Goal: Use online tool/utility: Utilize a website feature to perform a specific function

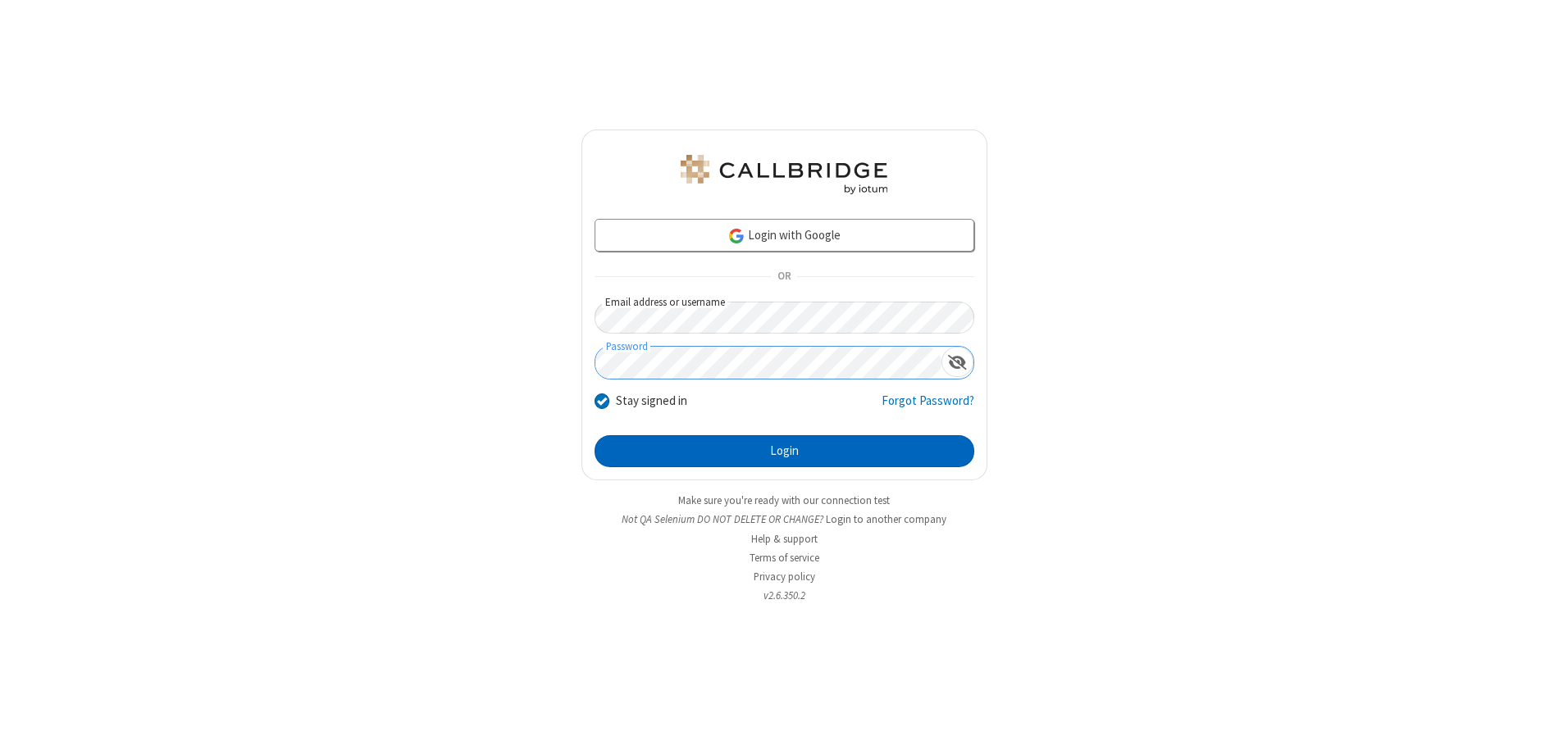
click at [784, 451] on button "Login" at bounding box center [784, 452] width 380 height 32
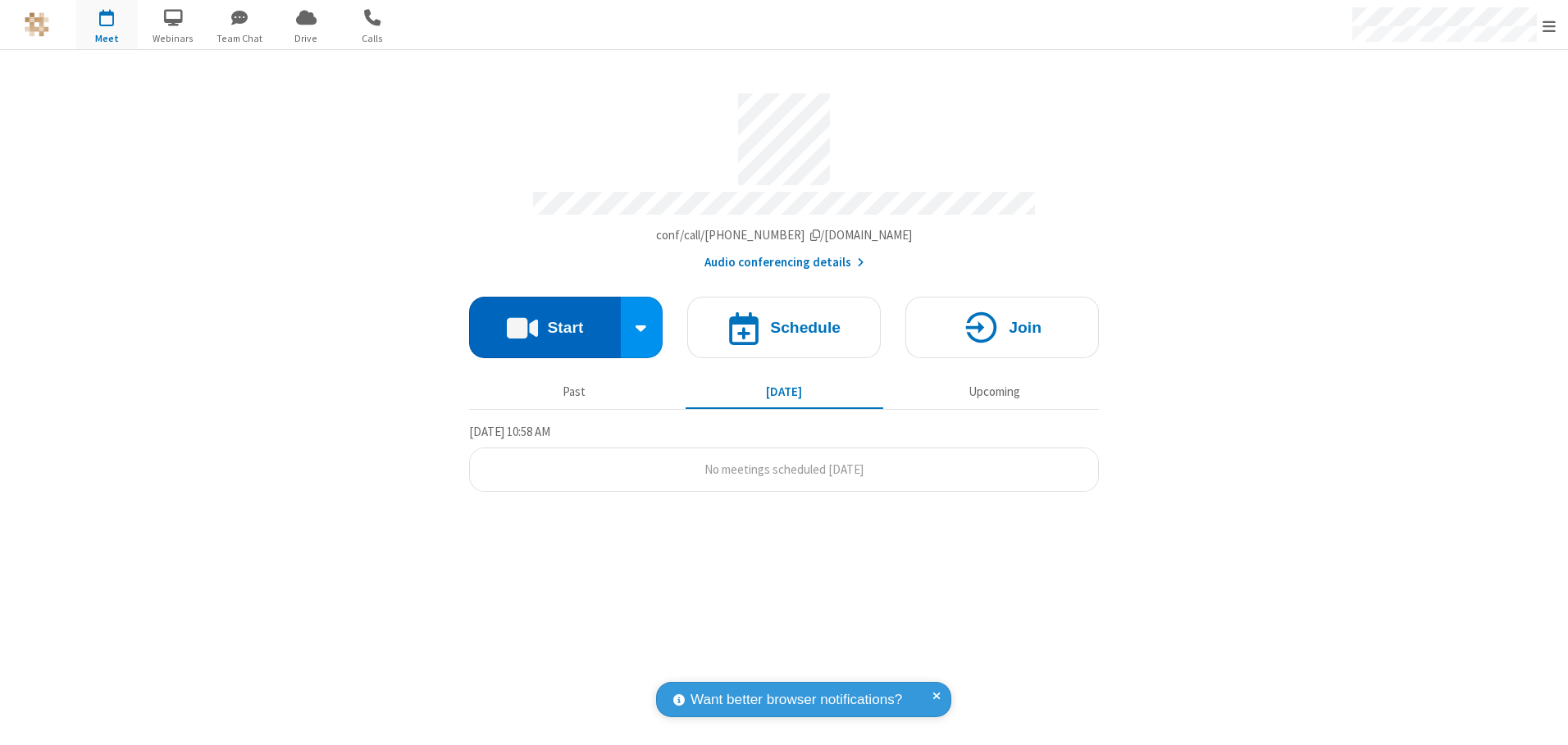
click at [545, 322] on button "Start" at bounding box center [545, 327] width 151 height 62
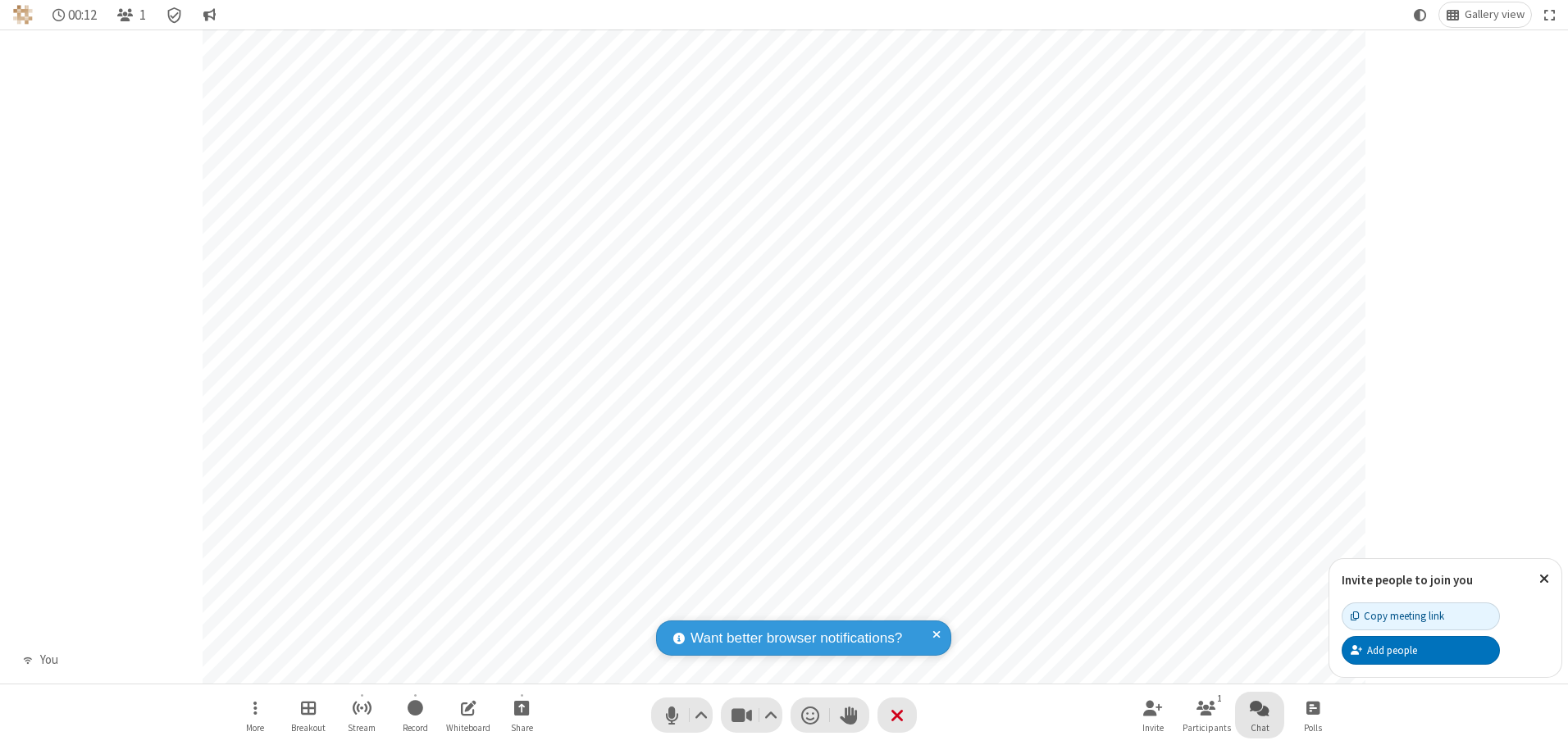
click at [1260, 708] on span "Open chat" at bounding box center [1260, 708] width 20 height 21
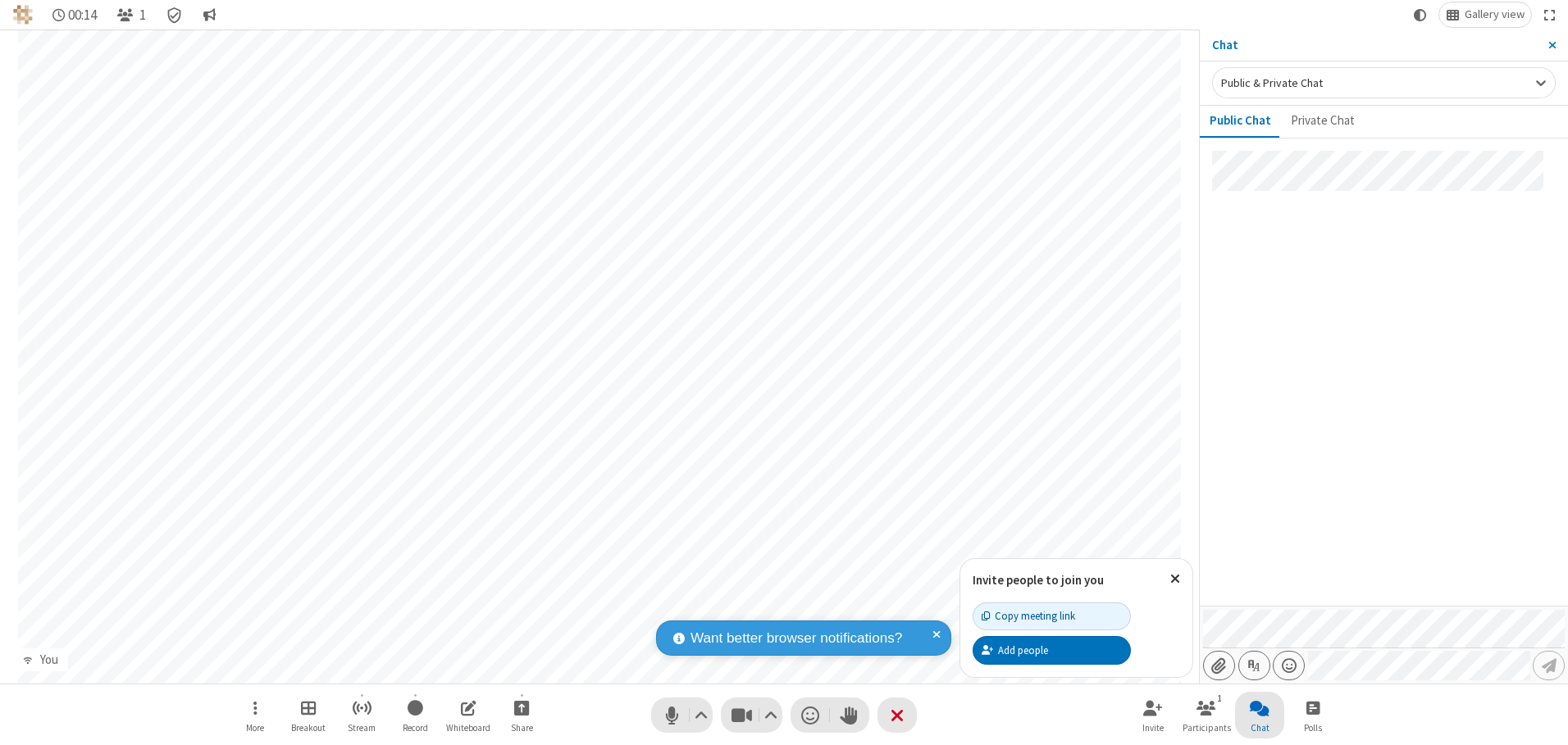
type input "C:\fakepath\doc_test.docx"
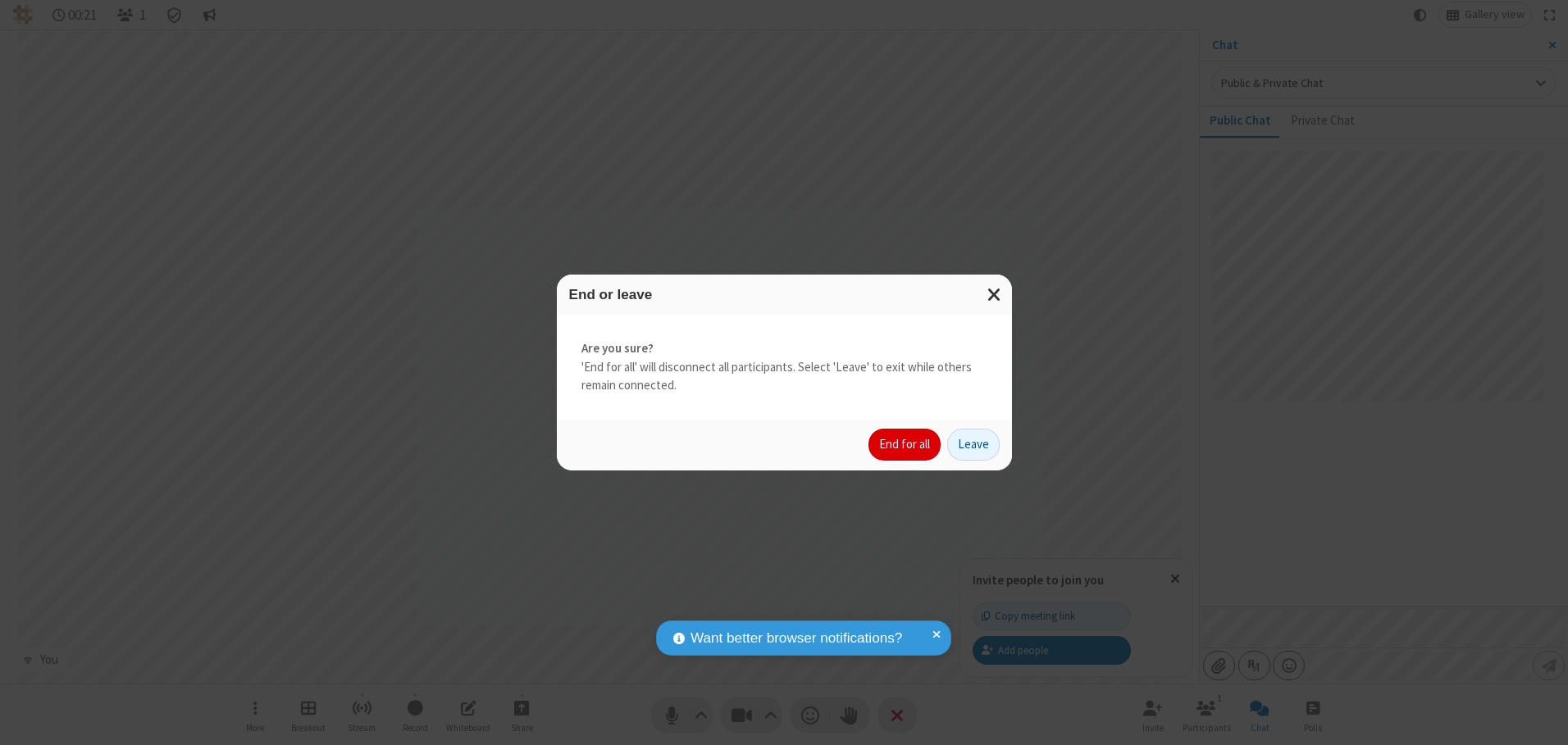
click at [905, 444] on button "End for all" at bounding box center [904, 445] width 72 height 32
